Goal: Information Seeking & Learning: Find specific fact

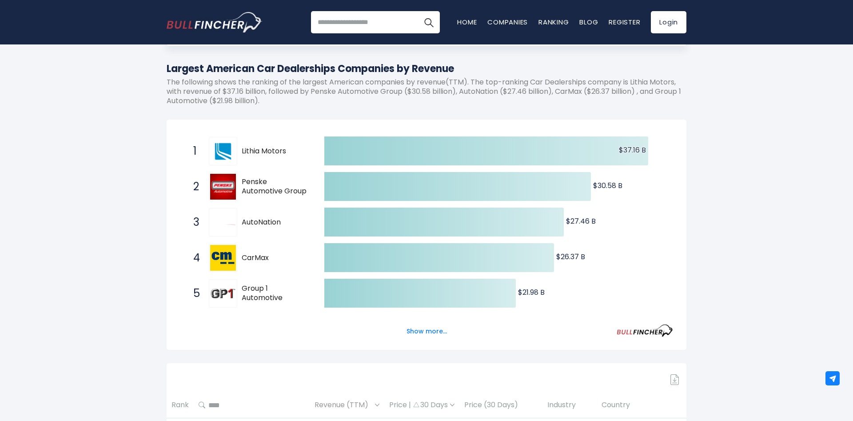
click at [220, 154] on img at bounding box center [223, 151] width 26 height 26
click at [254, 151] on span "Lithia Motors" at bounding box center [275, 151] width 67 height 9
click at [257, 196] on span "Penske Automotive Group" at bounding box center [275, 186] width 67 height 19
drag, startPoint x: 238, startPoint y: 150, endPoint x: 263, endPoint y: 154, distance: 25.6
click at [263, 154] on div "1 Lithia Motors LAD" at bounding box center [249, 151] width 120 height 28
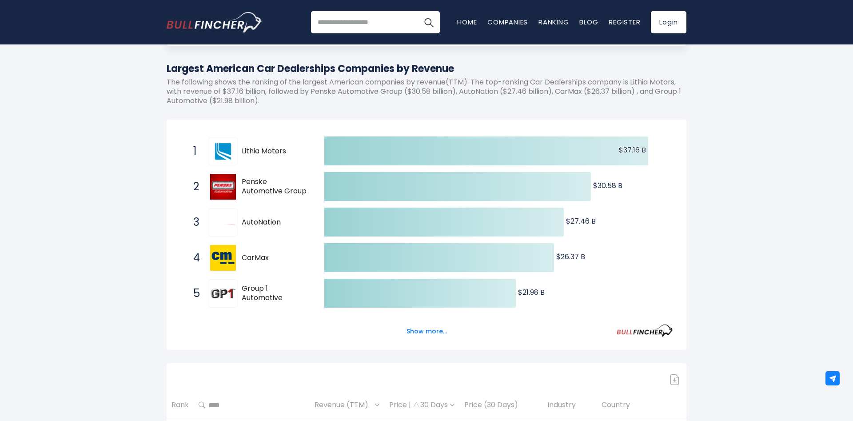
drag, startPoint x: 286, startPoint y: 152, endPoint x: 244, endPoint y: 150, distance: 42.2
click at [244, 150] on span "Lithia Motors" at bounding box center [275, 151] width 67 height 9
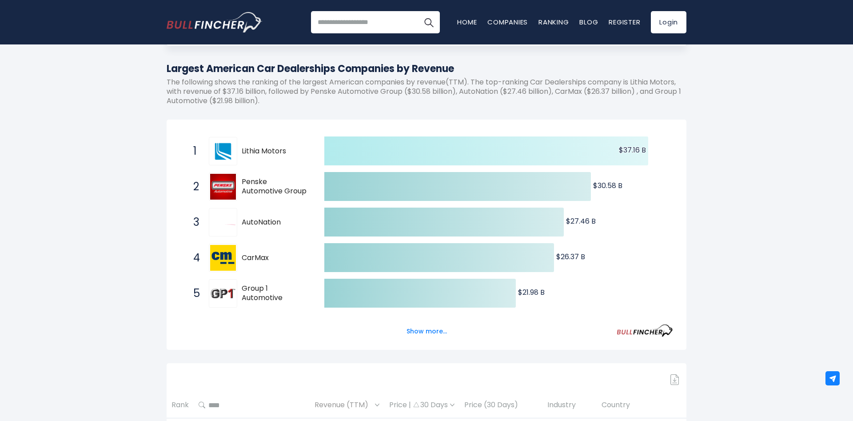
click at [623, 155] on text "$37.16 B ​ $37.16 B" at bounding box center [632, 150] width 27 height 10
click at [504, 151] on icon at bounding box center [486, 150] width 324 height 29
click at [310, 154] on span "1 Lithia Motors LAD" at bounding box center [250, 151] width 133 height 33
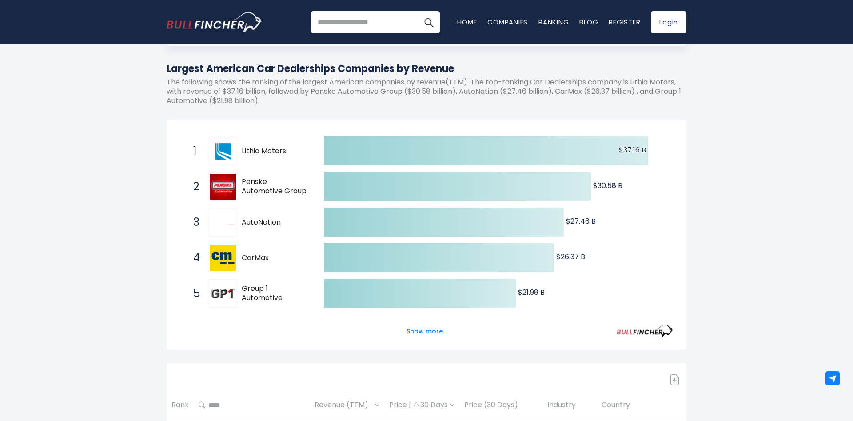
click at [260, 150] on span "Lithia Motors" at bounding box center [275, 151] width 67 height 9
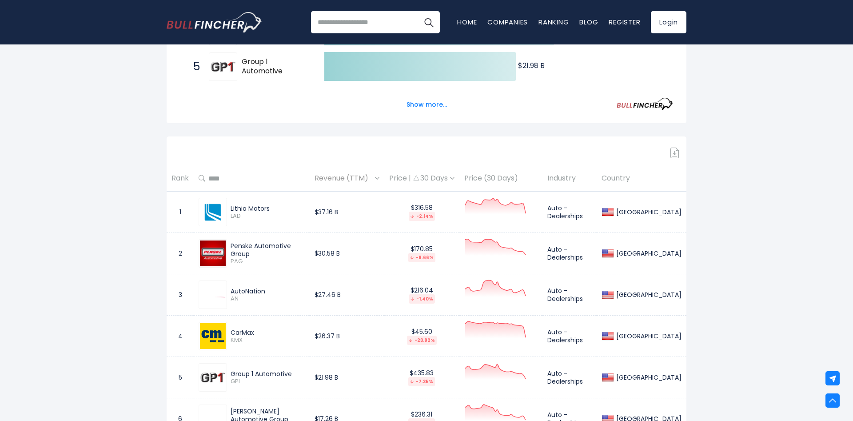
click at [207, 213] on img at bounding box center [213, 212] width 26 height 26
click at [227, 210] on div "Lithia Motors LAD" at bounding box center [266, 212] width 78 height 16
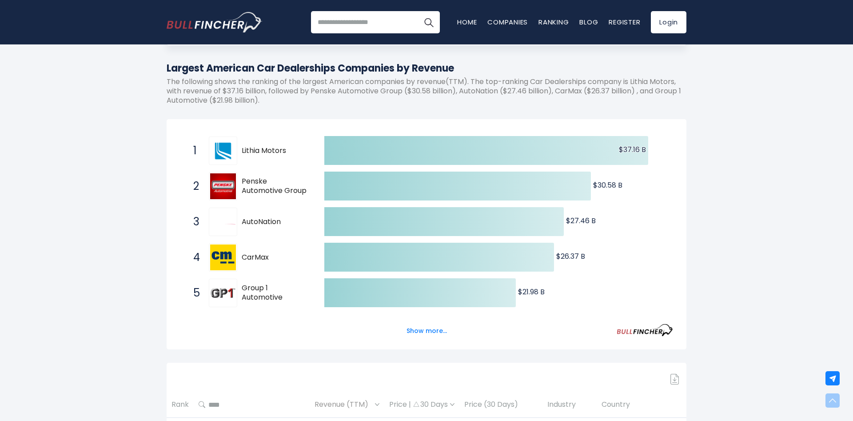
scroll to position [91, 0]
click at [254, 149] on span "Lithia Motors" at bounding box center [275, 151] width 67 height 9
click at [260, 154] on span "Lithia Motors" at bounding box center [275, 151] width 67 height 9
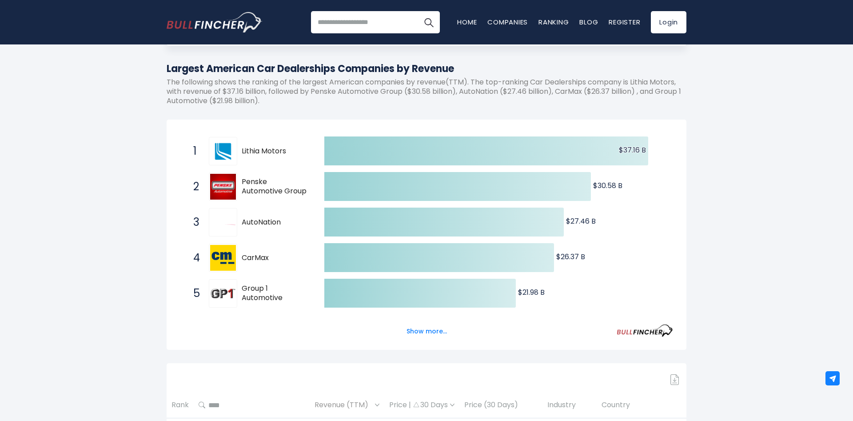
click at [260, 154] on span "Lithia Motors" at bounding box center [275, 151] width 67 height 9
click at [250, 148] on span "Lithia Motors" at bounding box center [275, 151] width 67 height 9
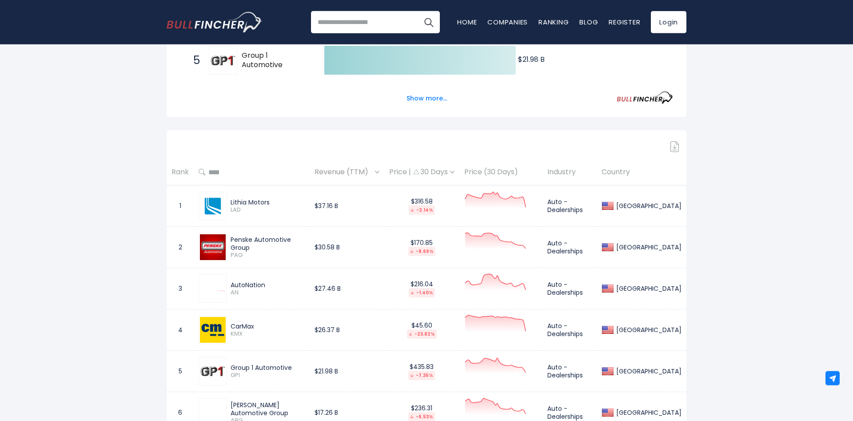
scroll to position [362, 0]
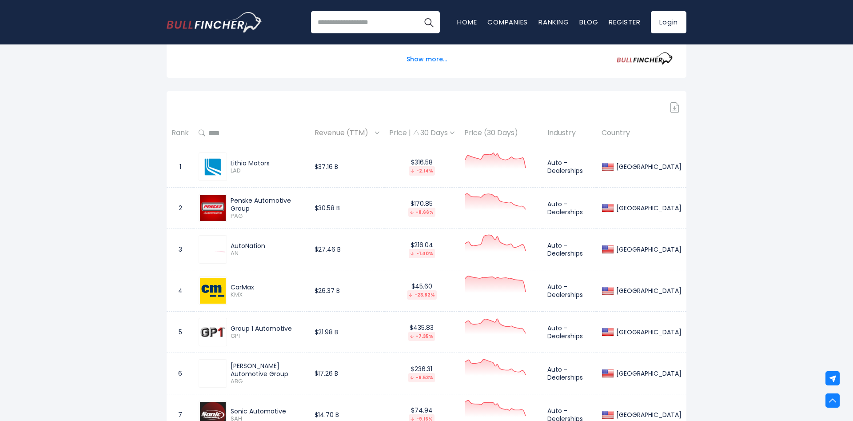
click at [245, 167] on div "Lithia Motors" at bounding box center [268, 163] width 74 height 8
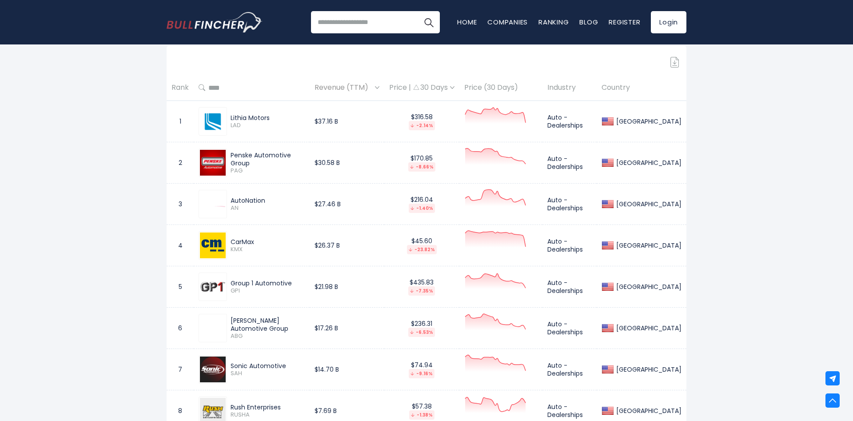
scroll to position [227, 0]
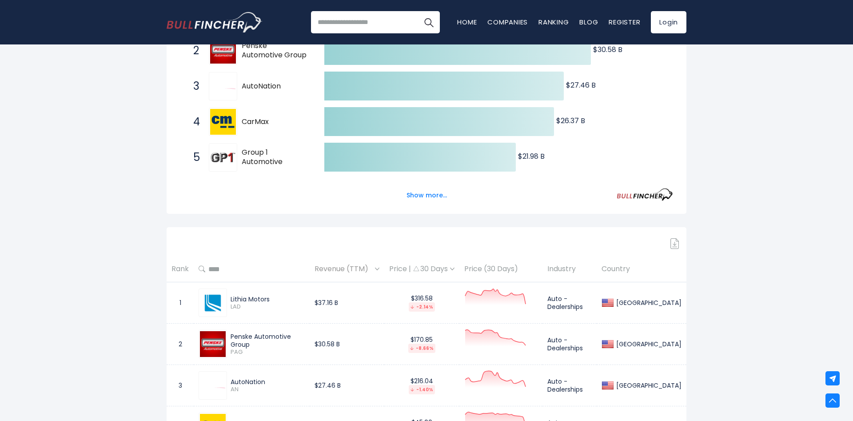
click at [491, 298] on icon at bounding box center [495, 297] width 60 height 16
click at [450, 297] on div "$316.58 -2.14%" at bounding box center [421, 302] width 65 height 17
click at [426, 302] on div "$316.58 -2.14%" at bounding box center [421, 302] width 65 height 17
click at [652, 308] on div "[GEOGRAPHIC_DATA]" at bounding box center [641, 302] width 80 height 12
click at [640, 305] on div "[GEOGRAPHIC_DATA]" at bounding box center [648, 302] width 68 height 8
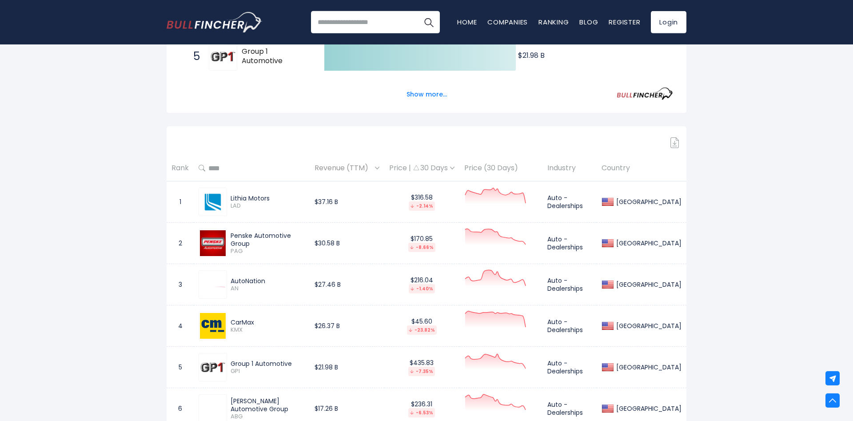
scroll to position [362, 0]
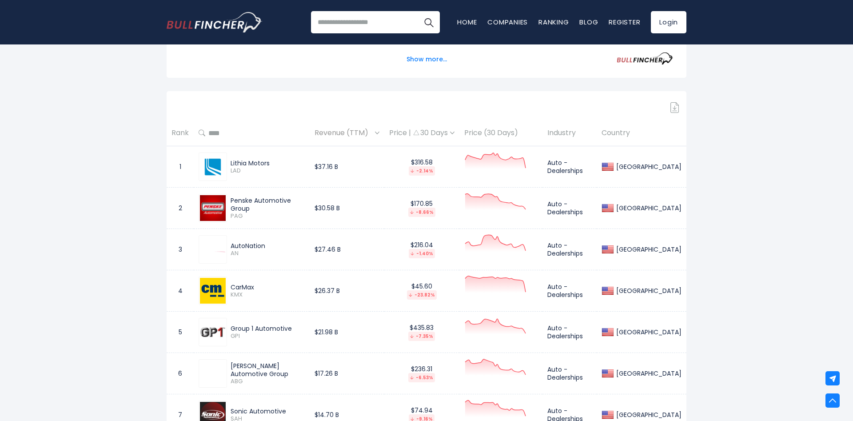
drag, startPoint x: 232, startPoint y: 244, endPoint x: 266, endPoint y: 247, distance: 33.5
click at [266, 247] on div "AutoNation" at bounding box center [268, 246] width 74 height 8
copy div "AutoNation"
drag, startPoint x: 269, startPoint y: 163, endPoint x: 228, endPoint y: 161, distance: 40.5
click at [228, 161] on div "Lithia Motors LAD" at bounding box center [266, 167] width 78 height 16
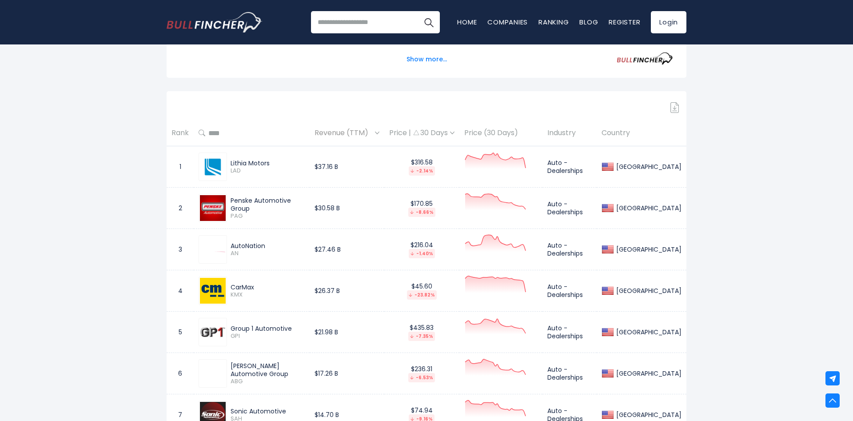
copy div "Lithia Motors"
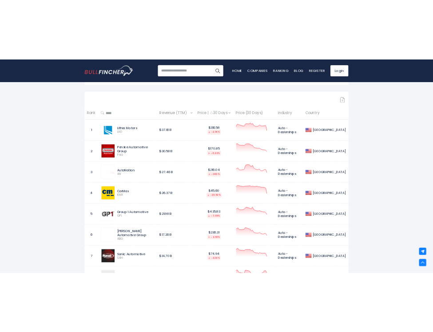
scroll to position [408, 0]
